Goal: Transaction & Acquisition: Purchase product/service

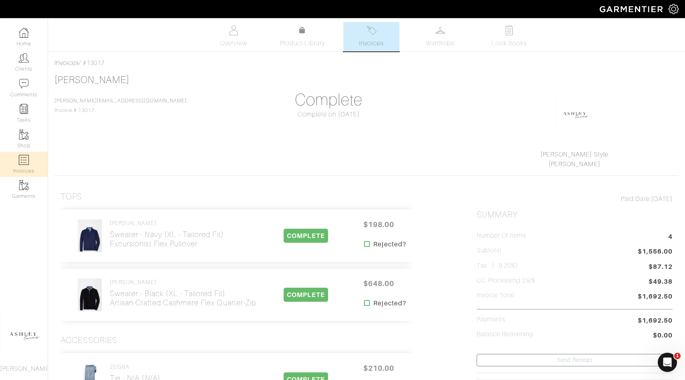
click at [24, 158] on img at bounding box center [24, 160] width 10 height 10
select select
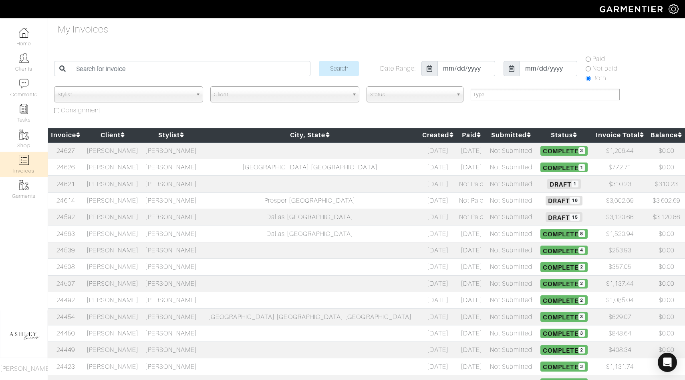
click at [570, 216] on span "15" at bounding box center [575, 217] width 10 height 7
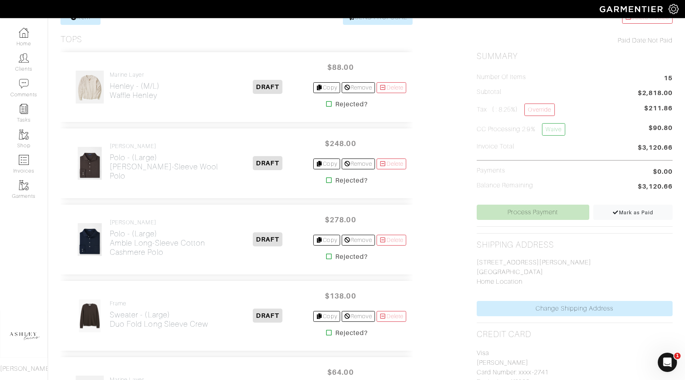
scroll to position [64, 0]
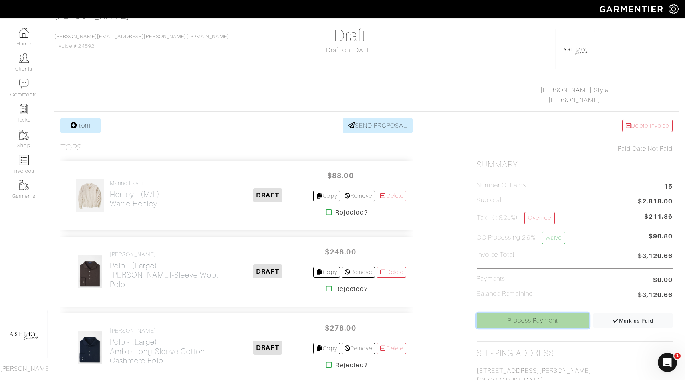
click at [526, 326] on link "Process Payment" at bounding box center [533, 320] width 113 height 15
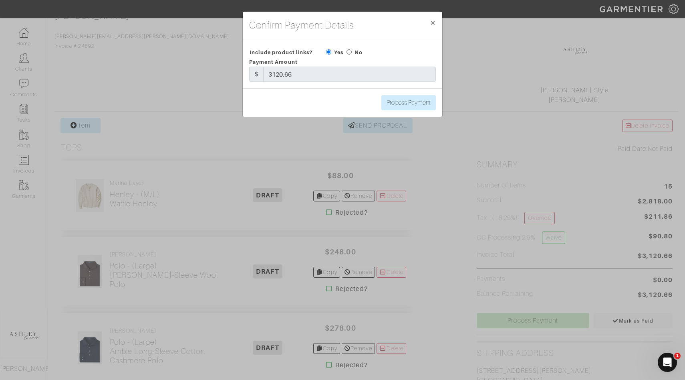
click at [347, 50] on input "radio" at bounding box center [349, 51] width 5 height 5
radio input "true"
click at [407, 103] on input "Process Payment" at bounding box center [409, 102] width 55 height 15
type input "Process Payment"
